Goal: Use online tool/utility: Utilize a website feature to perform a specific function

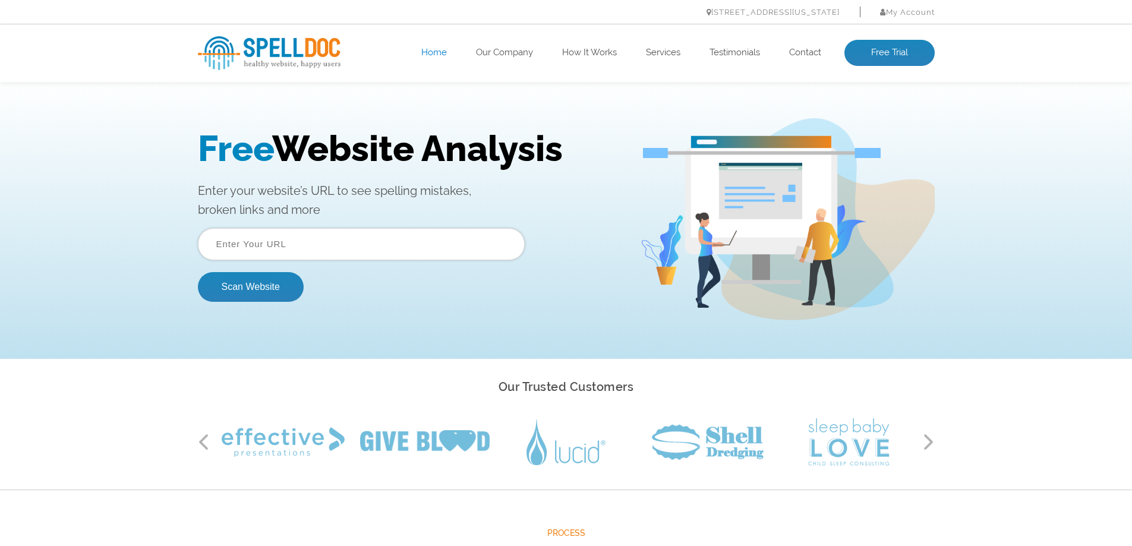
drag, startPoint x: 564, startPoint y: 151, endPoint x: 189, endPoint y: 146, distance: 375.1
click at [190, 144] on div "Free Website Analysis Enter your website’s URL to see spelling mistakes, broken…" at bounding box center [566, 219] width 755 height 202
drag, startPoint x: 332, startPoint y: 193, endPoint x: 228, endPoint y: 212, distance: 106.2
click at [148, 179] on div "Free Website Analysis Enter your website’s URL to see spelling mistakes, broken…" at bounding box center [566, 219] width 1132 height 279
drag, startPoint x: 282, startPoint y: 212, endPoint x: 292, endPoint y: 212, distance: 10.1
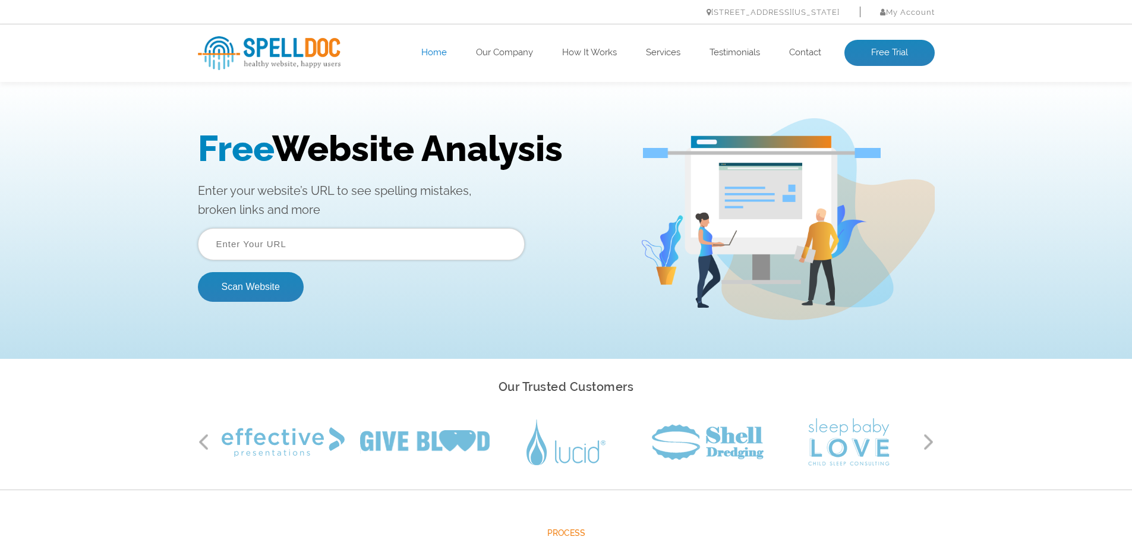
click at [284, 212] on p "Enter your website’s URL to see spelling mistakes, broken links and more" at bounding box center [410, 200] width 424 height 38
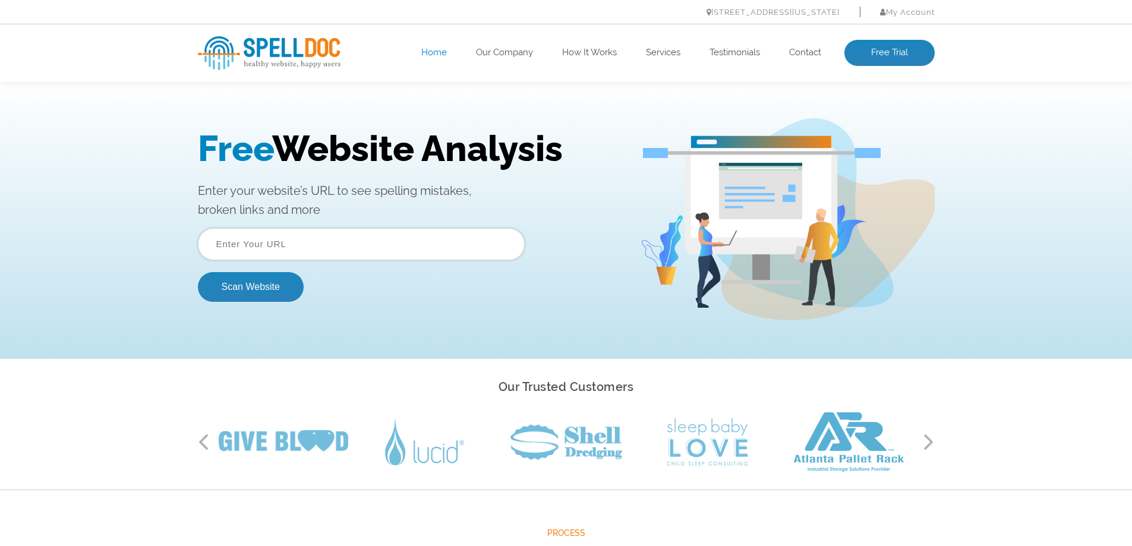
drag, startPoint x: 323, startPoint y: 210, endPoint x: 86, endPoint y: 182, distance: 238.7
click at [86, 184] on div "Free Website Analysis Enter your website’s URL to see spelling mistakes, broken…" at bounding box center [566, 219] width 1132 height 279
drag, startPoint x: 208, startPoint y: 184, endPoint x: 150, endPoint y: 203, distance: 60.5
click at [207, 184] on p "Enter your website’s URL to see spelling mistakes, broken links and more" at bounding box center [410, 200] width 424 height 38
click at [240, 250] on input "text" at bounding box center [361, 244] width 327 height 32
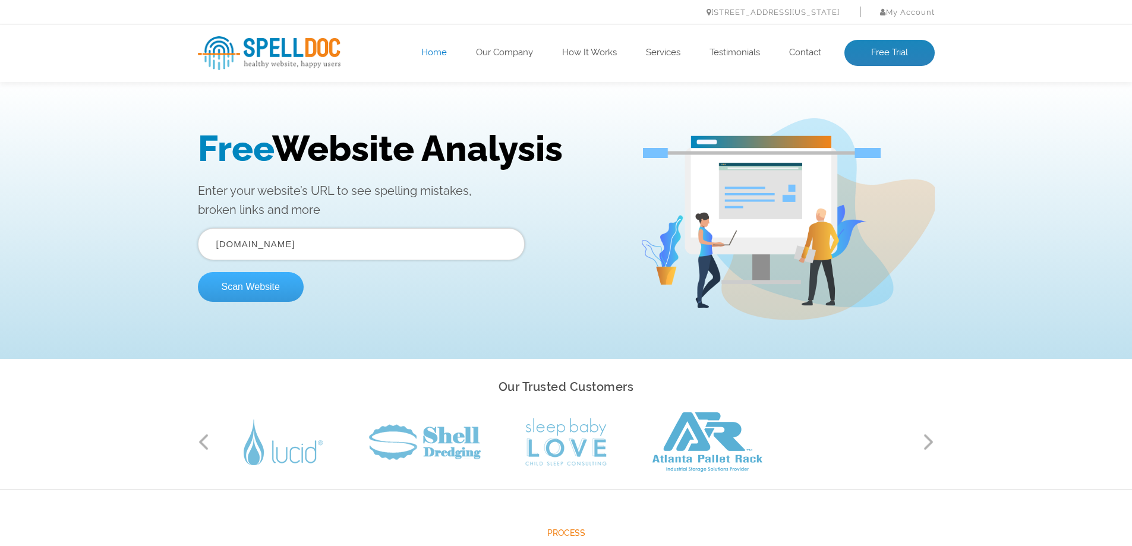
click at [275, 284] on button "Scan Website" at bounding box center [251, 287] width 106 height 30
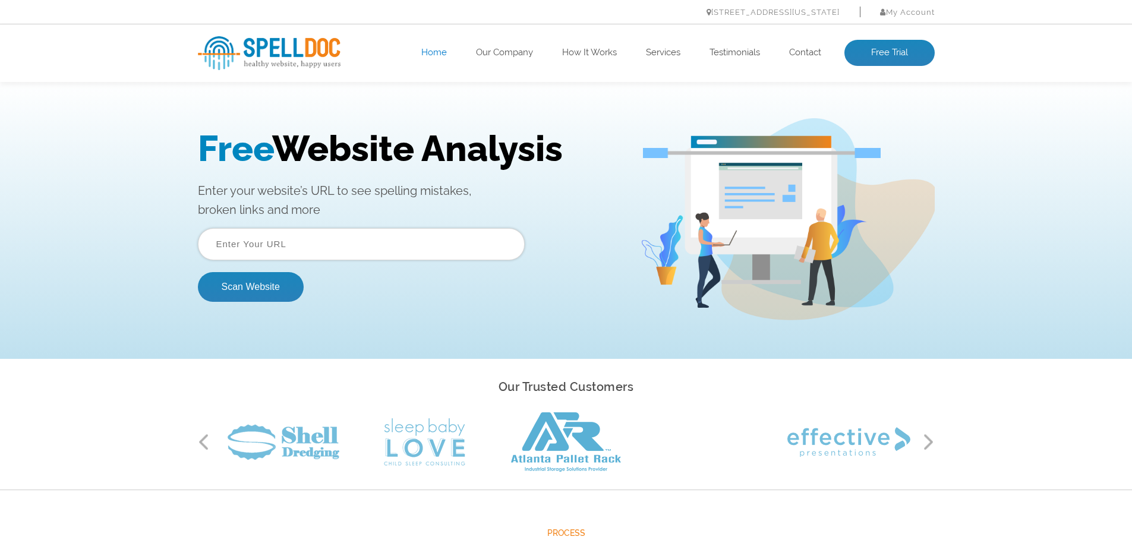
click at [297, 243] on input "text" at bounding box center [361, 244] width 327 height 32
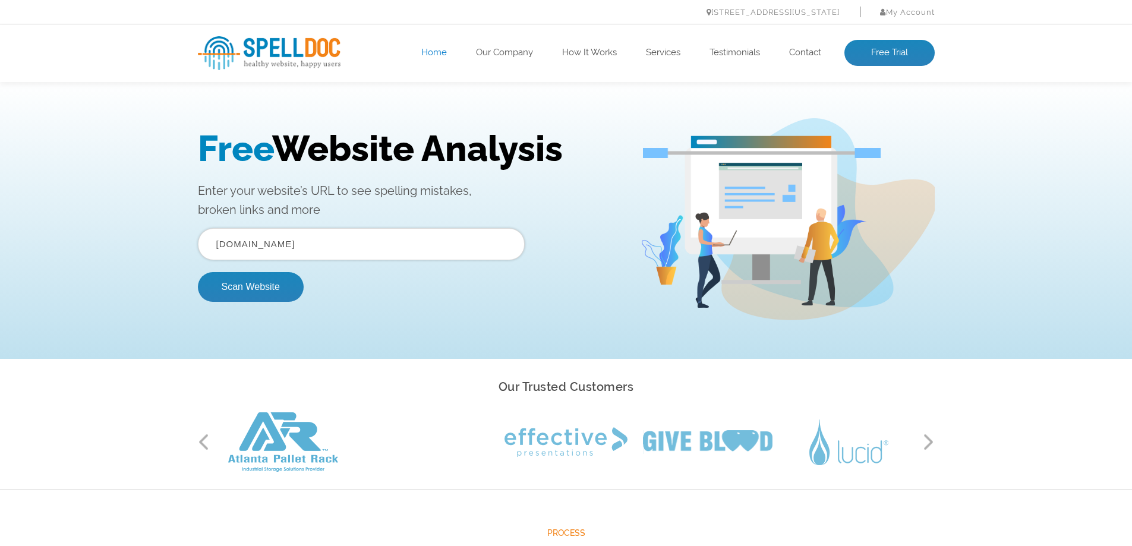
drag, startPoint x: 281, startPoint y: 247, endPoint x: 306, endPoint y: 303, distance: 60.9
click at [282, 252] on input "www.fiorentinba.it" at bounding box center [361, 244] width 327 height 32
type input "www.fiorentina.it"
click at [198, 272] on button "Scan Website" at bounding box center [251, 287] width 106 height 30
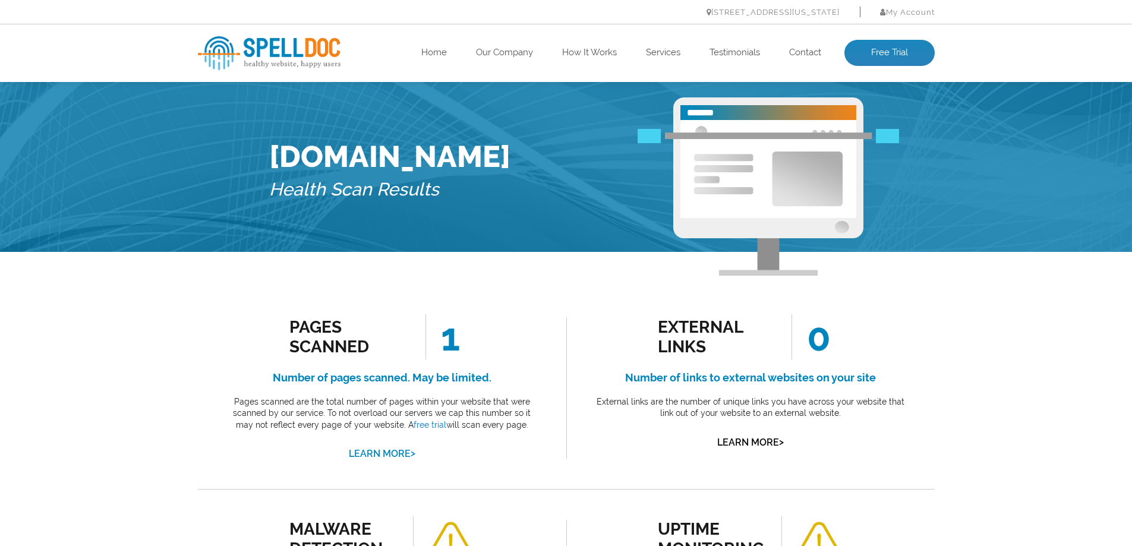
click at [382, 453] on link "Learn More >" at bounding box center [382, 453] width 67 height 11
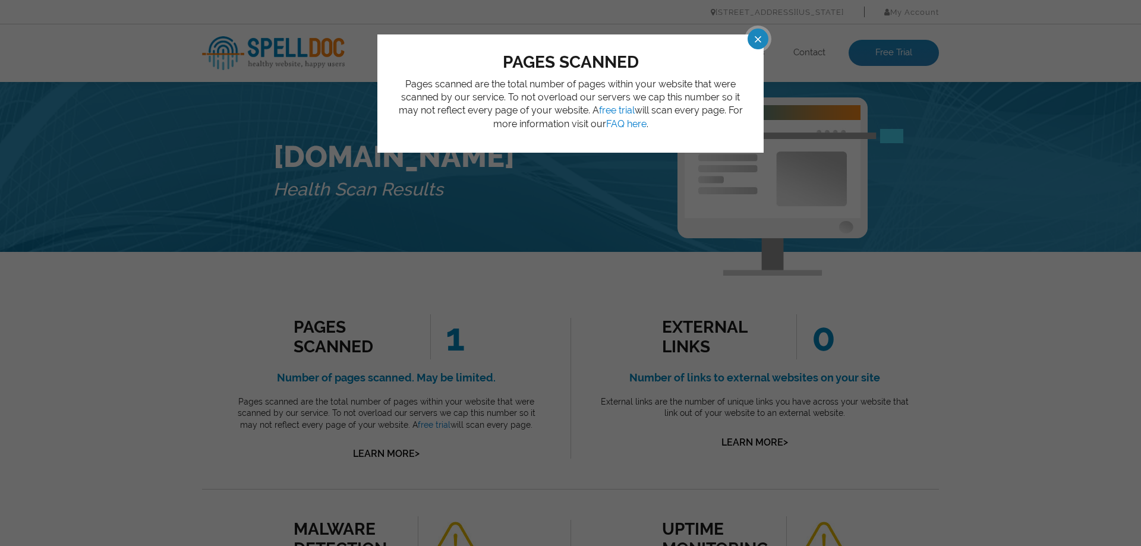
drag, startPoint x: 559, startPoint y: 78, endPoint x: 567, endPoint y: 105, distance: 28.6
click at [563, 90] on p "Pages scanned are the total number of pages within your website that were scann…" at bounding box center [570, 104] width 351 height 53
drag, startPoint x: 568, startPoint y: 106, endPoint x: 583, endPoint y: 109, distance: 15.9
click at [578, 109] on p "Pages scanned are the total number of pages within your website that were scann…" at bounding box center [570, 104] width 351 height 53
drag, startPoint x: 594, startPoint y: 112, endPoint x: 617, endPoint y: 110, distance: 23.3
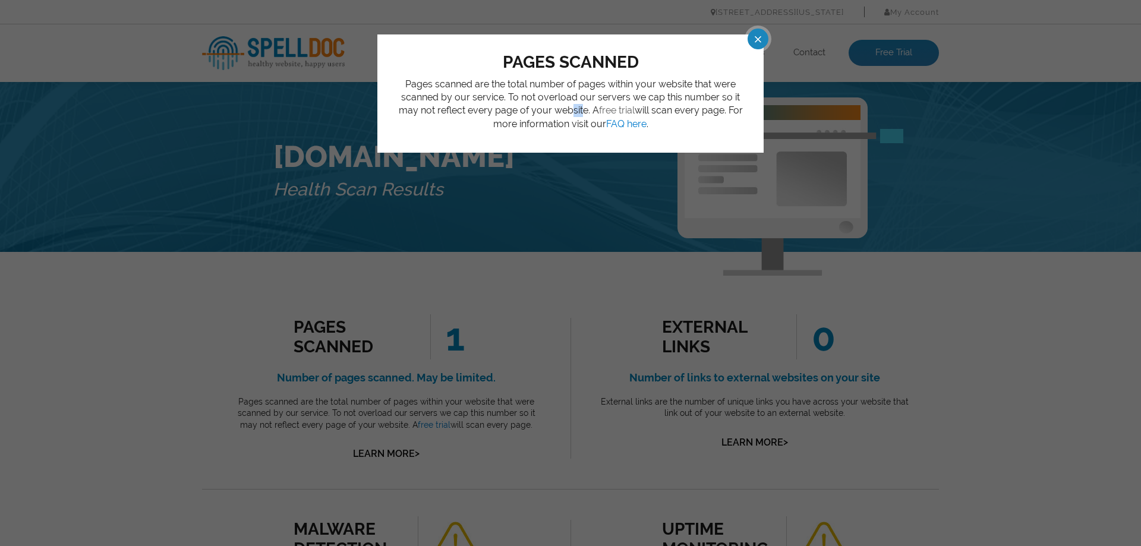
click at [599, 112] on p "Pages scanned are the total number of pages within your website that were scann…" at bounding box center [570, 104] width 351 height 53
click at [758, 42] on span at bounding box center [747, 39] width 21 height 21
